Goal: Information Seeking & Learning: Learn about a topic

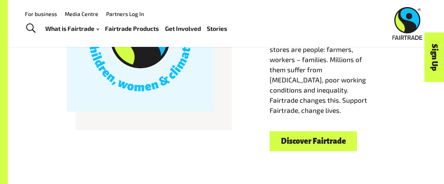
scroll to position [268, 0]
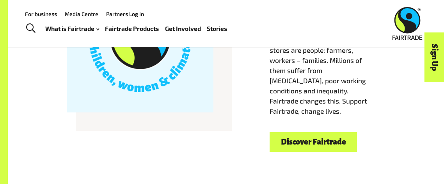
click at [139, 27] on link "Fairtrade Products" at bounding box center [132, 28] width 54 height 11
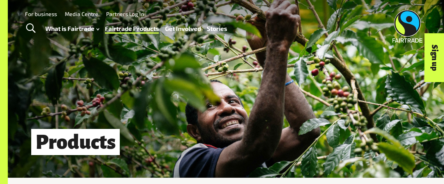
click at [31, 26] on span "Toggle Search" at bounding box center [30, 28] width 9 height 10
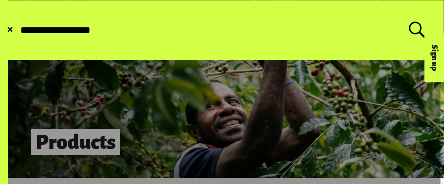
type input "**********"
click at [19, 30] on button "Submit Search" at bounding box center [19, 30] width 0 height 0
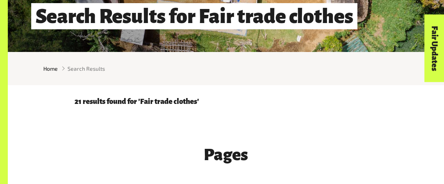
click at [293, 109] on div "21 results found for 'Fair trade clothes'" at bounding box center [226, 98] width 312 height 27
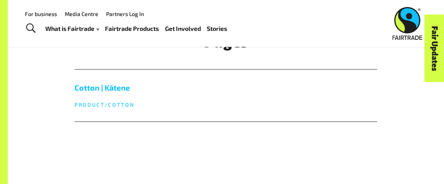
scroll to position [239, 0]
click at [32, 27] on span "Toggle Search" at bounding box center [30, 28] width 9 height 10
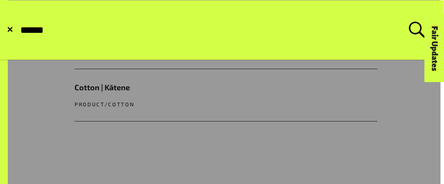
type input "******"
click at [19, 30] on button "Submit Search" at bounding box center [19, 30] width 0 height 0
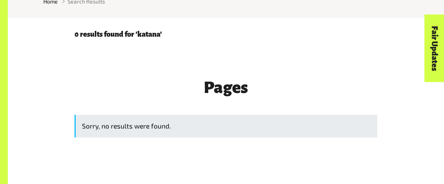
scroll to position [193, 0]
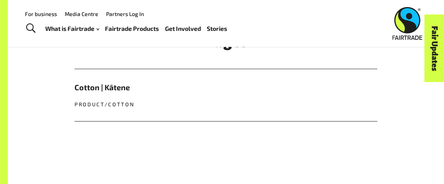
click at [30, 27] on span "Toggle Search" at bounding box center [30, 28] width 9 height 10
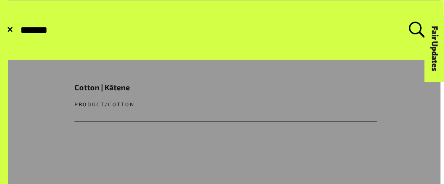
type input "*******"
click at [19, 30] on button "Submit Search" at bounding box center [19, 30] width 0 height 0
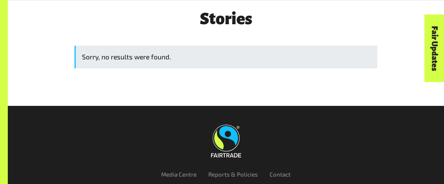
scroll to position [445, 0]
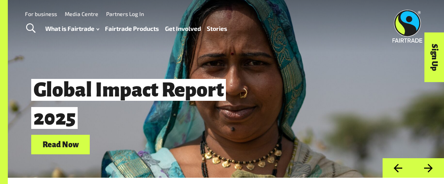
click at [222, 33] on link "Stories" at bounding box center [217, 28] width 20 height 11
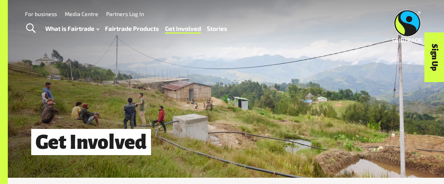
click at [144, 26] on link "Fairtrade Products" at bounding box center [132, 28] width 54 height 11
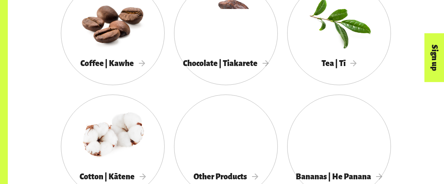
scroll to position [423, 0]
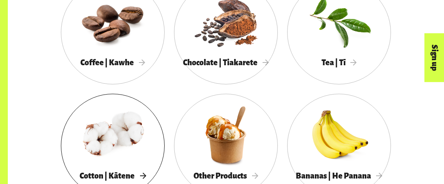
click at [101, 123] on div at bounding box center [113, 134] width 104 height 67
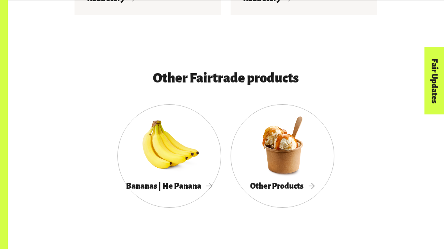
scroll to position [1790, 0]
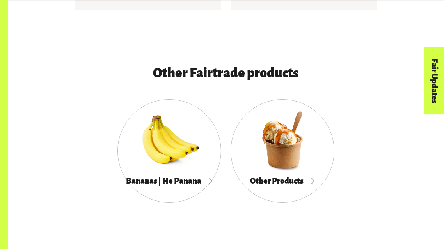
click at [129, 183] on link "Bananas | He Panana" at bounding box center [169, 151] width 104 height 104
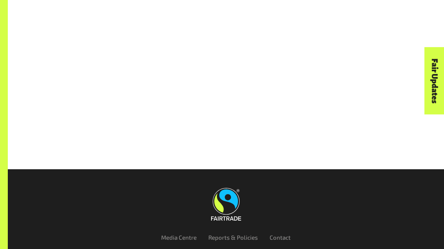
scroll to position [2025, 0]
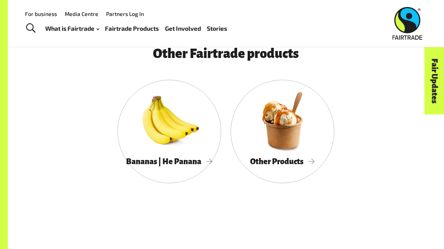
scroll to position [1809, 0]
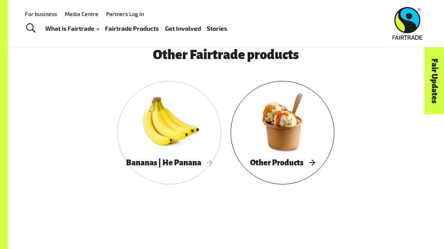
click at [265, 164] on span "Other Products" at bounding box center [282, 163] width 65 height 9
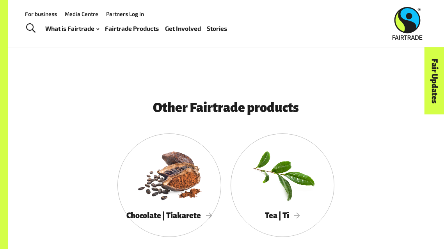
scroll to position [1452, 0]
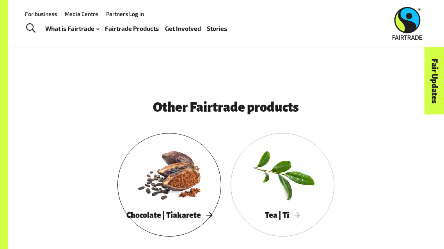
click at [188, 164] on div at bounding box center [169, 174] width 104 height 67
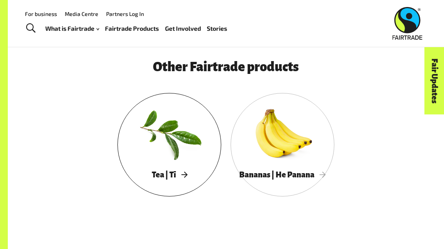
scroll to position [1641, 0]
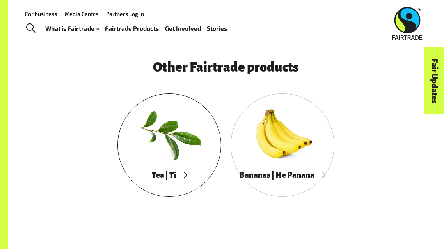
click at [184, 154] on div at bounding box center [169, 134] width 104 height 67
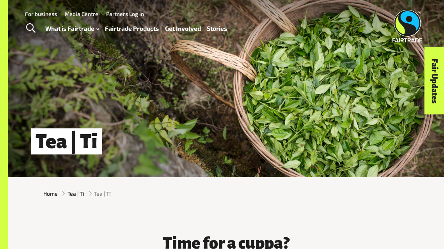
click at [141, 33] on link "Fairtrade Products" at bounding box center [132, 28] width 54 height 11
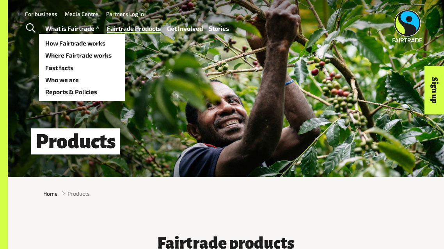
click at [80, 33] on link "What is Fairtrade" at bounding box center [73, 28] width 56 height 11
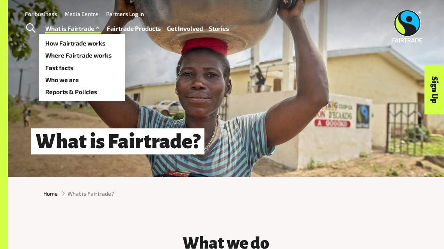
click at [83, 33] on link "What is Fairtrade" at bounding box center [73, 28] width 56 height 11
click at [102, 43] on link "How Fairtrade works" at bounding box center [82, 43] width 86 height 12
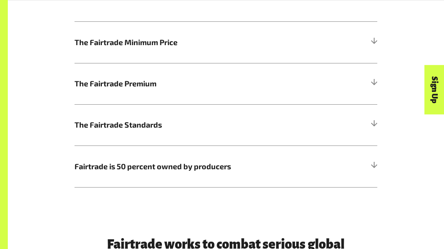
scroll to position [400, 0]
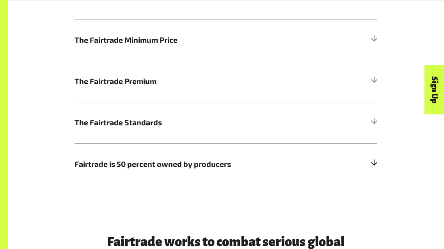
click at [238, 156] on h5 "Fairtrade is 50 percent owned by producers" at bounding box center [225, 163] width 302 height 41
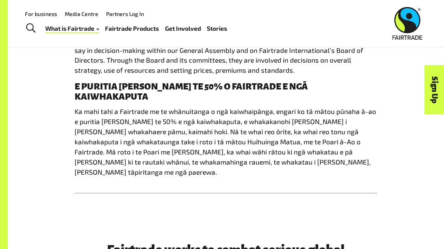
scroll to position [558, 0]
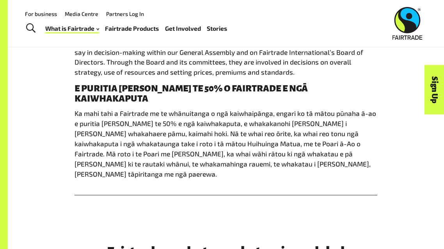
click at [101, 85] on h4 "E PURITIA ANA TE 50% O FAIRTRADE E NGĀ KAIWHAKAPUTA" at bounding box center [225, 94] width 302 height 20
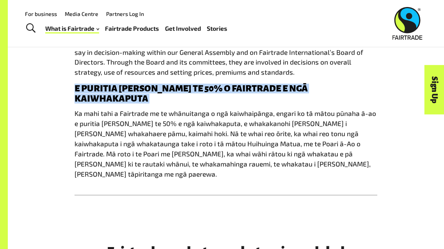
click at [402, 149] on div "How Fairtrade works | Te tikanga mahi a te Fairtrade The Fairtrade Minimum Pric…" at bounding box center [226, 4] width 374 height 383
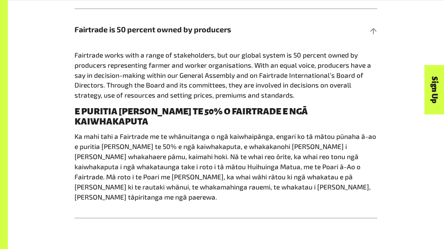
scroll to position [537, 0]
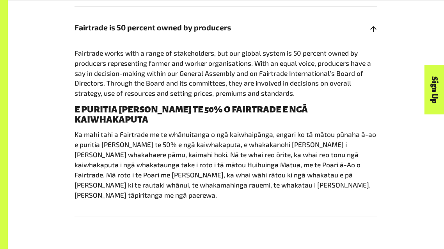
click at [352, 135] on p "Ka mahi tahi a Fairtrade me te whānuitanga o ngā kaiwhaipānga, engari ko tā māt…" at bounding box center [225, 165] width 302 height 71
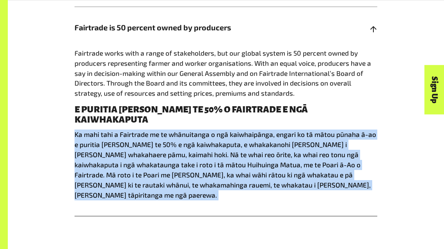
copy main "Ka mahi tahi a Fairtrade me te whānuitanga o ngā kaiwhaipānga, engari ko tā māt…"
click at [382, 209] on div "How Fairtrade works | Te tikanga mahi a te Fairtrade The Fairtrade Minimum Pric…" at bounding box center [226, 25] width 436 height 433
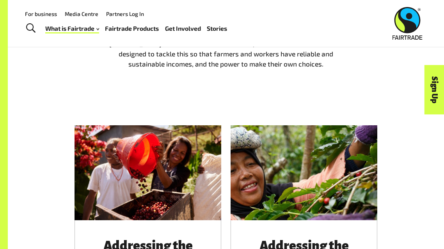
scroll to position [0, 0]
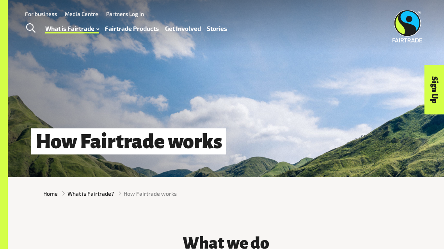
click at [132, 30] on link "Fairtrade Products" at bounding box center [132, 28] width 54 height 11
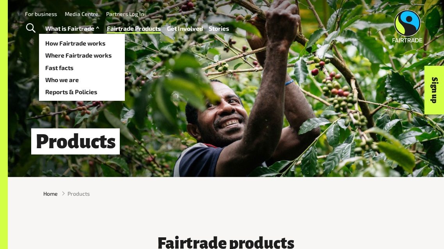
click at [87, 33] on link "What is Fairtrade" at bounding box center [73, 28] width 56 height 11
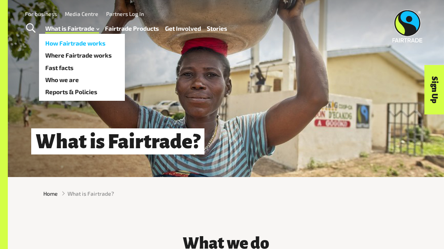
click at [85, 43] on link "How Fairtrade works" at bounding box center [82, 43] width 86 height 12
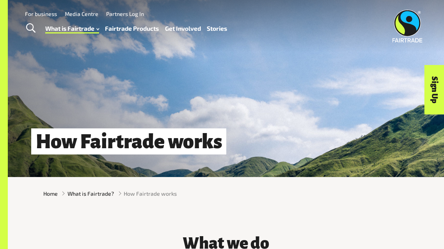
click at [123, 158] on div "How Fairtrade works" at bounding box center [226, 88] width 436 height 177
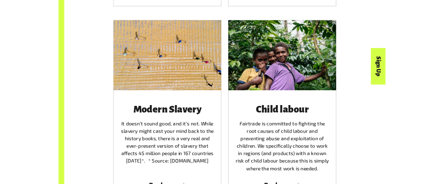
scroll to position [1015, 0]
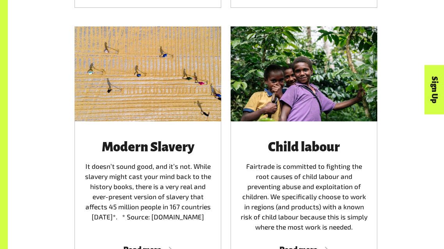
click at [62, 120] on div "Addressing the gender gap The goal of Fairtrade is to make sure women in produc…" at bounding box center [226, 152] width 374 height 800
click at [165, 110] on div at bounding box center [147, 74] width 147 height 95
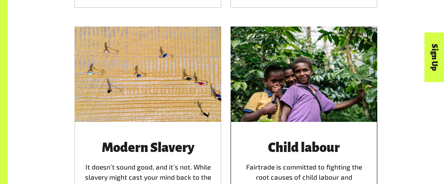
click at [258, 89] on div at bounding box center [303, 74] width 147 height 95
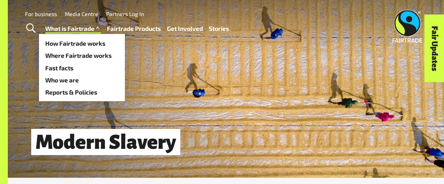
click at [90, 29] on link "What is Fairtrade" at bounding box center [73, 28] width 56 height 11
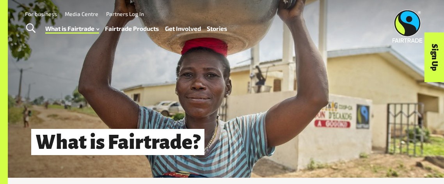
click at [402, 26] on img at bounding box center [407, 26] width 30 height 33
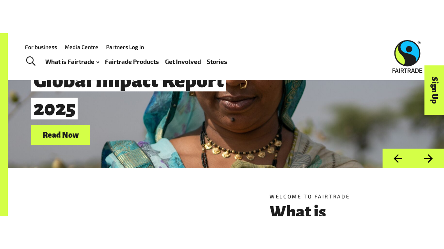
scroll to position [29, 0]
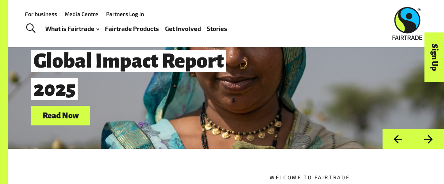
click at [435, 134] on button "Next" at bounding box center [428, 139] width 31 height 20
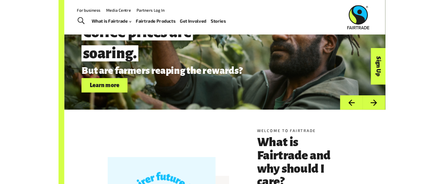
scroll to position [0, 0]
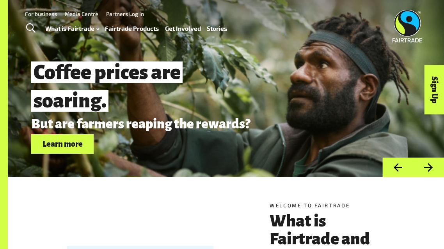
click at [434, 169] on button "Next" at bounding box center [428, 168] width 31 height 20
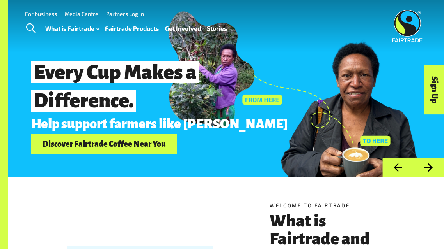
click at [434, 169] on button "Next" at bounding box center [428, 168] width 31 height 20
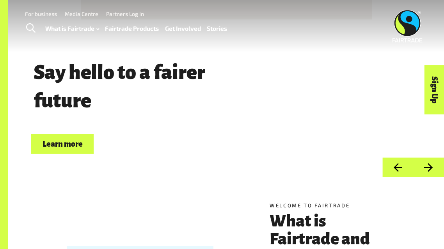
click at [434, 169] on button "Next" at bounding box center [428, 168] width 31 height 20
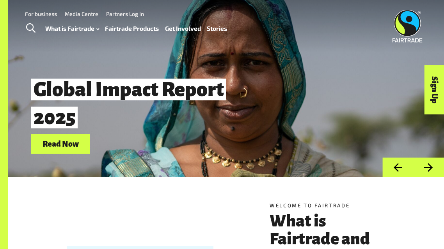
click at [434, 169] on button "Next" at bounding box center [428, 168] width 31 height 20
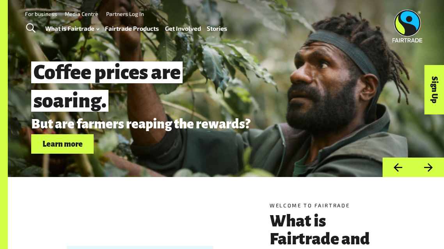
click at [434, 169] on button "Next" at bounding box center [428, 168] width 31 height 20
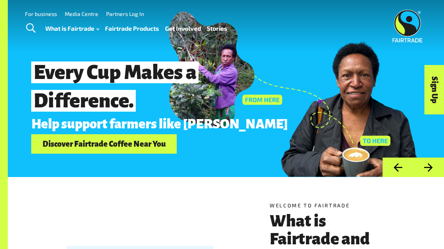
click at [434, 169] on button "Next" at bounding box center [428, 168] width 31 height 20
